Goal: Information Seeking & Learning: Learn about a topic

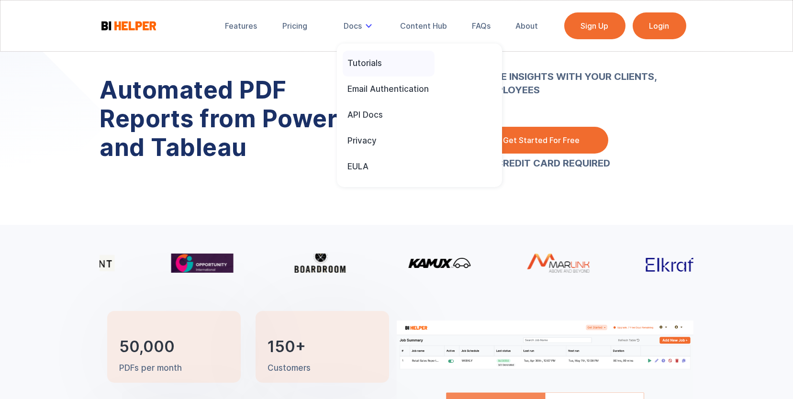
click at [370, 60] on div "Tutorials" at bounding box center [364, 63] width 34 height 11
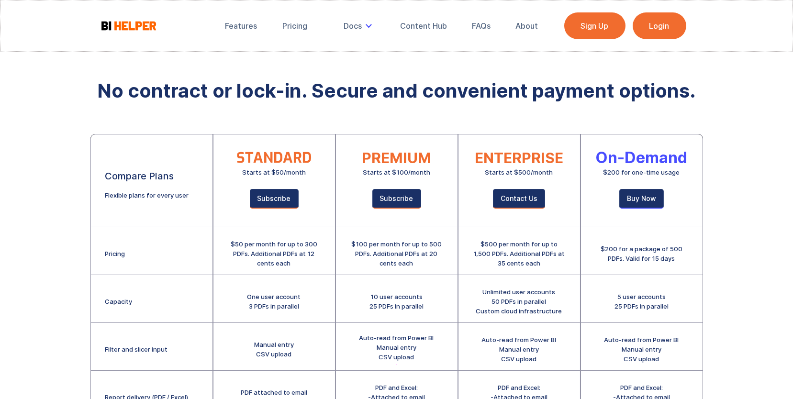
click at [644, 248] on div "$200 for a package of 500 PDFs. Valid for 15 days" at bounding box center [641, 253] width 93 height 19
click at [632, 254] on div "$200 for a package of 500 PDFs. Valid for 15 days" at bounding box center [641, 253] width 93 height 19
drag, startPoint x: 678, startPoint y: 257, endPoint x: 596, endPoint y: 175, distance: 115.8
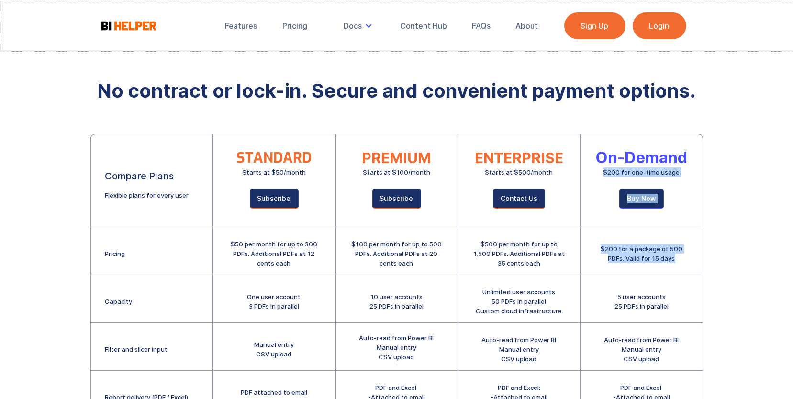
click at [596, 175] on div "On-Demand $200 for one-time usage Buy Now $200 for a package of 500 PDFs. Valid…" at bounding box center [642, 348] width 122 height 428
drag, startPoint x: 596, startPoint y: 175, endPoint x: 573, endPoint y: 187, distance: 25.9
click at [573, 187] on div at bounding box center [520, 203] width 122 height 139
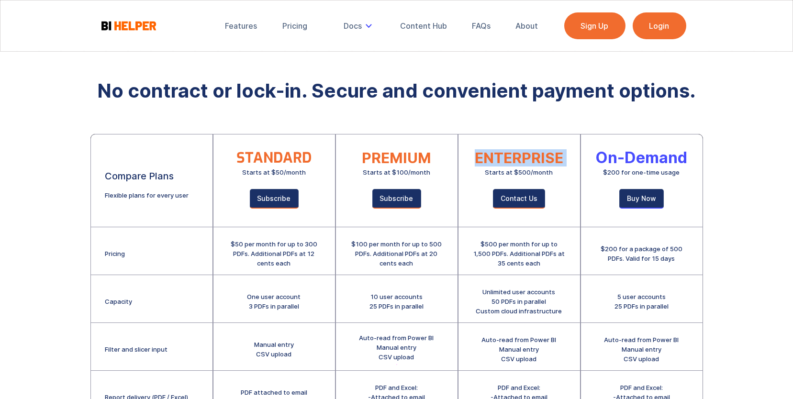
drag, startPoint x: 570, startPoint y: 163, endPoint x: 483, endPoint y: 170, distance: 86.5
click at [483, 170] on div "ENTERPRISE Starts at $500/month Contact Us" at bounding box center [520, 180] width 122 height 93
drag, startPoint x: 483, startPoint y: 170, endPoint x: 468, endPoint y: 183, distance: 20.4
click at [469, 183] on div at bounding box center [520, 203] width 122 height 139
drag, startPoint x: 445, startPoint y: 173, endPoint x: 337, endPoint y: 145, distance: 111.2
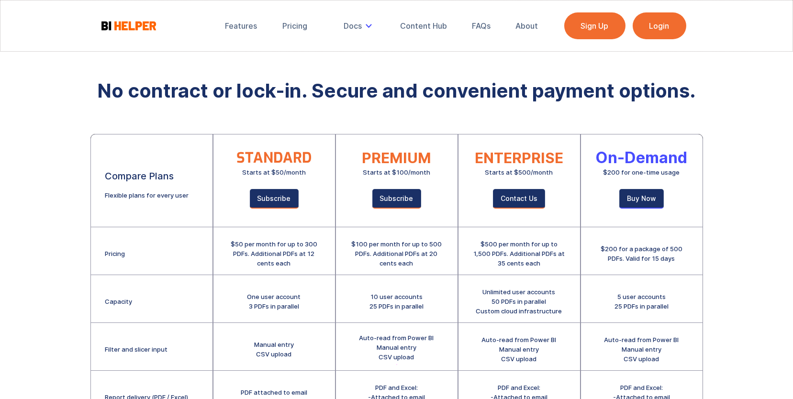
click at [337, 145] on div at bounding box center [397, 203] width 122 height 139
click at [337, 156] on div at bounding box center [397, 203] width 122 height 139
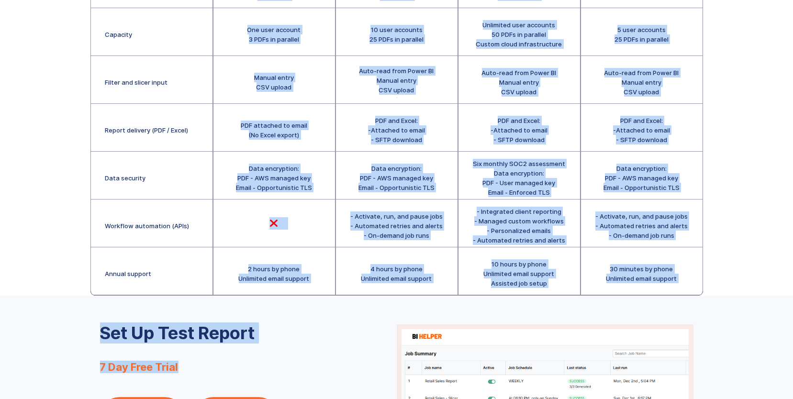
scroll to position [396, 0]
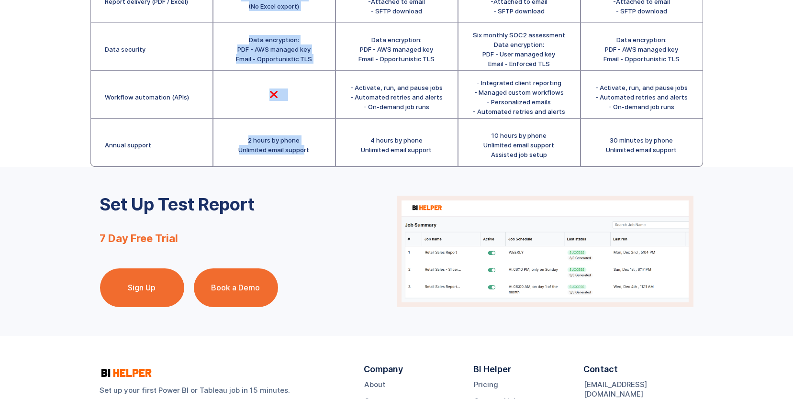
drag, startPoint x: 233, startPoint y: 154, endPoint x: 306, endPoint y: 159, distance: 73.4
drag, startPoint x: 306, startPoint y: 159, endPoint x: 254, endPoint y: 135, distance: 57.2
click at [254, 135] on div "2 hours by phone Unlimited email support" at bounding box center [274, 144] width 71 height 19
click at [248, 112] on div "" at bounding box center [274, 95] width 122 height 48
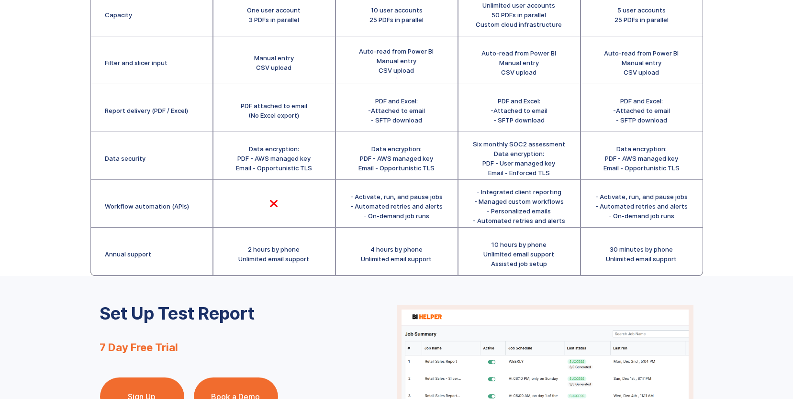
scroll to position [252, 0]
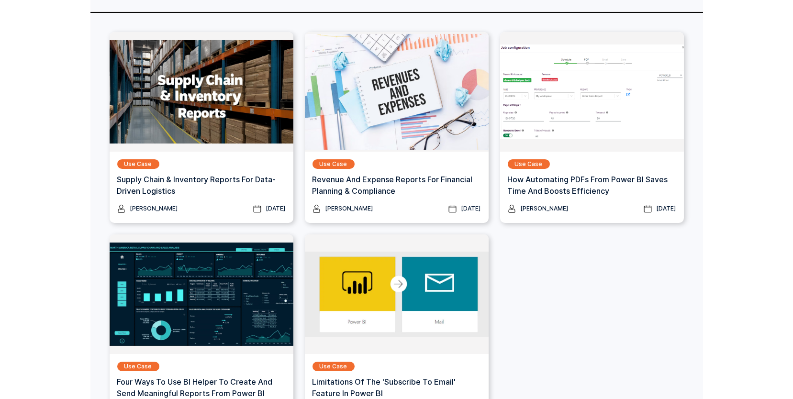
scroll to position [1005, 0]
